Goal: Task Accomplishment & Management: Manage account settings

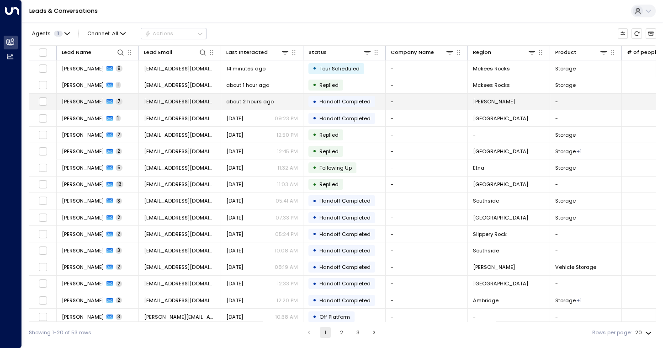
click at [96, 100] on span "[PERSON_NAME]" at bounding box center [83, 101] width 42 height 7
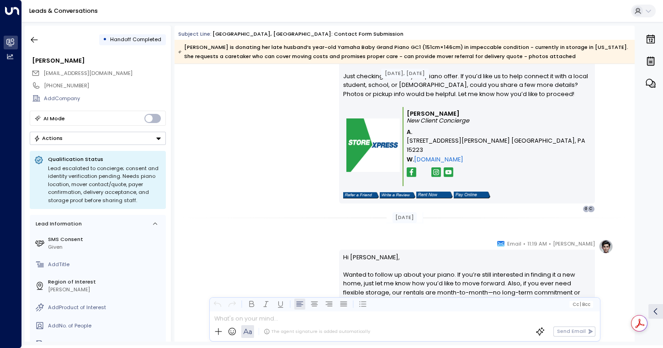
scroll to position [1038, 0]
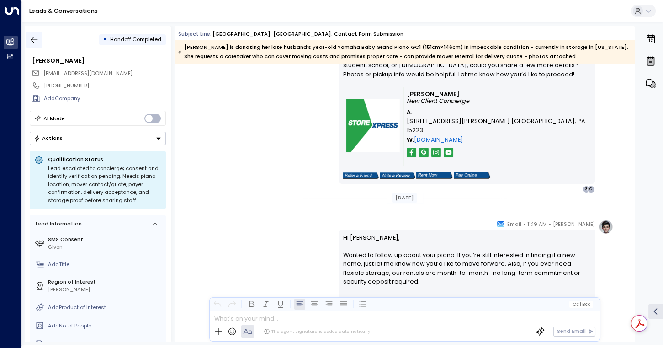
click at [37, 41] on icon "button" at bounding box center [34, 39] width 9 height 9
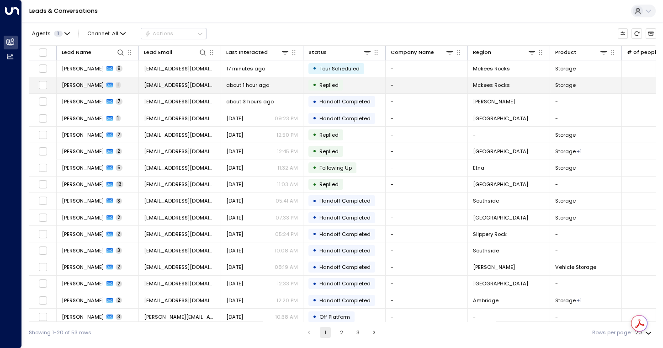
click at [342, 88] on div "• Replied" at bounding box center [325, 84] width 35 height 11
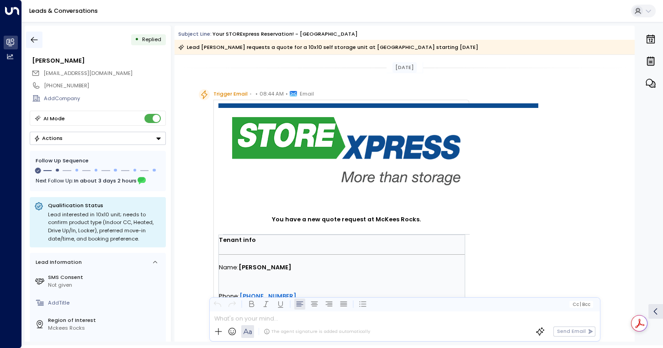
click at [37, 38] on icon "button" at bounding box center [34, 39] width 9 height 9
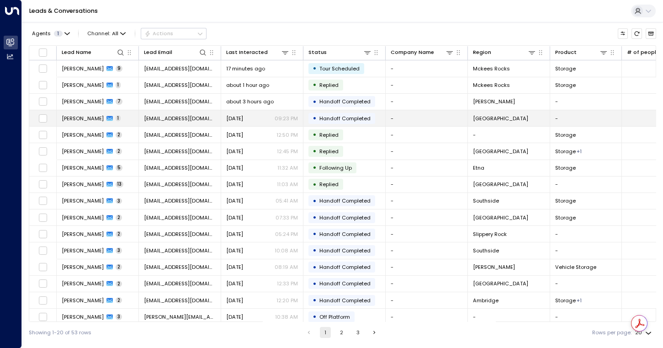
click at [84, 119] on span "[PERSON_NAME]" at bounding box center [83, 118] width 42 height 7
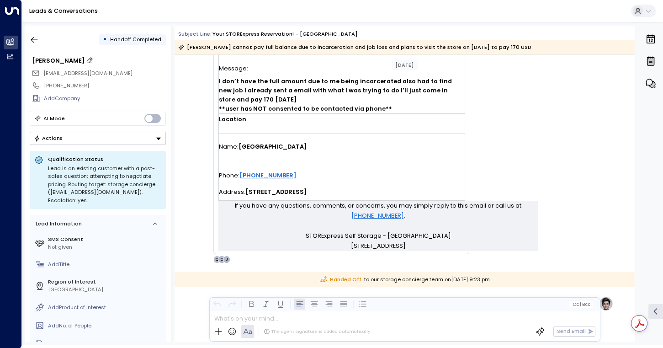
scroll to position [343, 0]
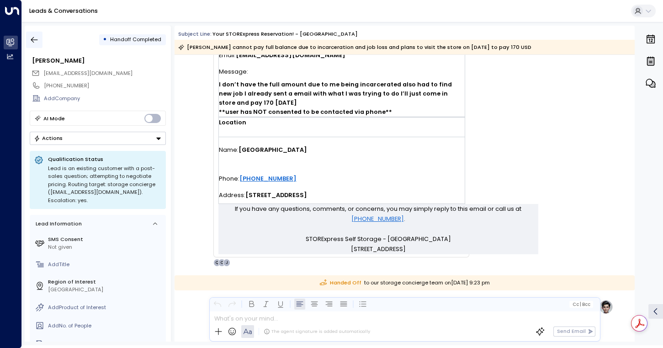
click at [35, 38] on icon "button" at bounding box center [34, 39] width 9 height 9
